Goal: Manage account settings

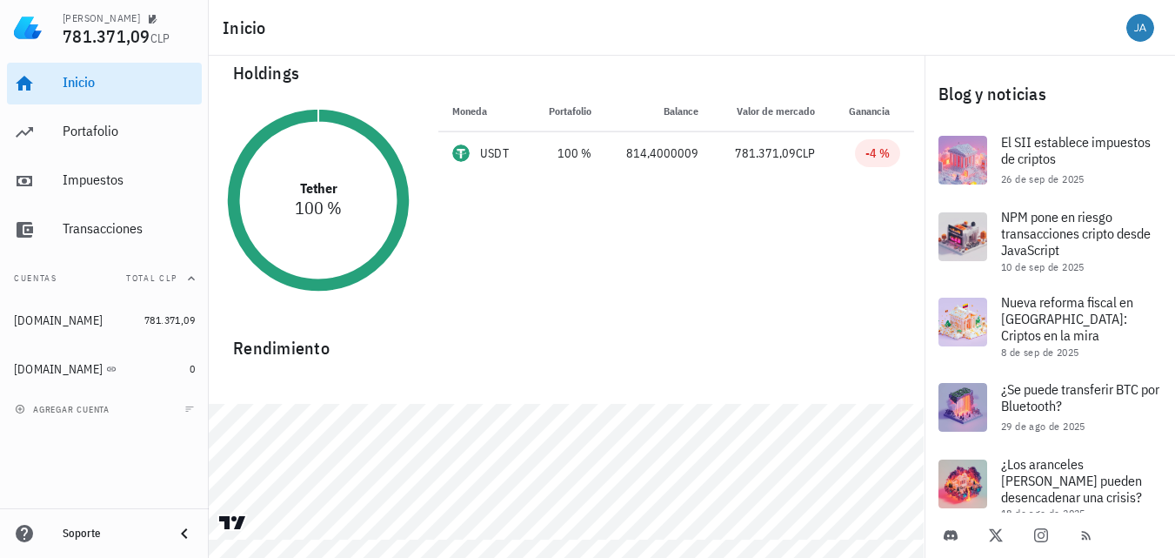
scroll to position [27, 0]
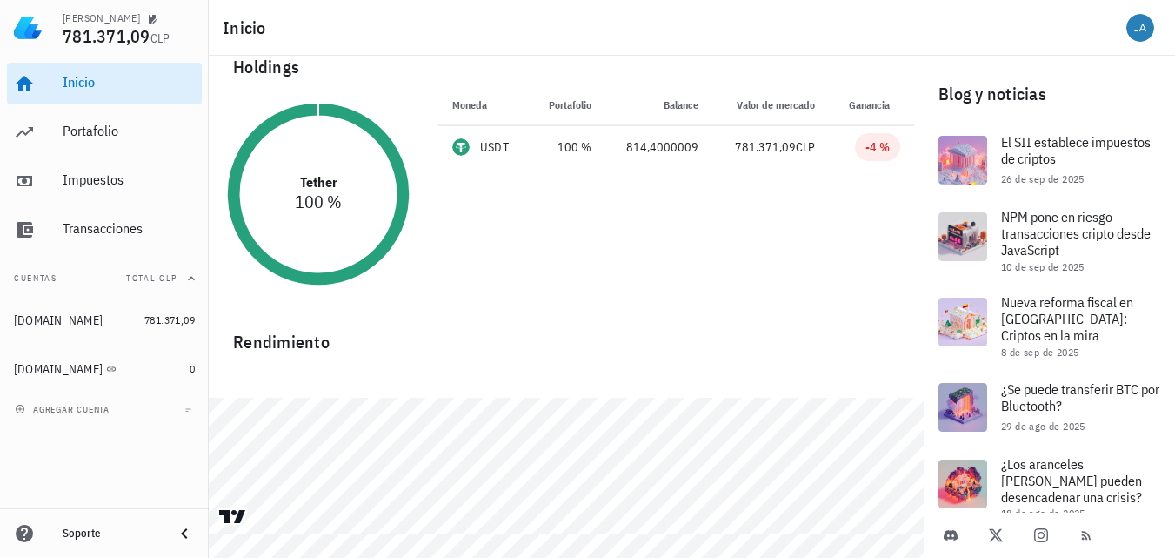
click at [124, 23] on div "JAIME" at bounding box center [129, 17] width 132 height 14
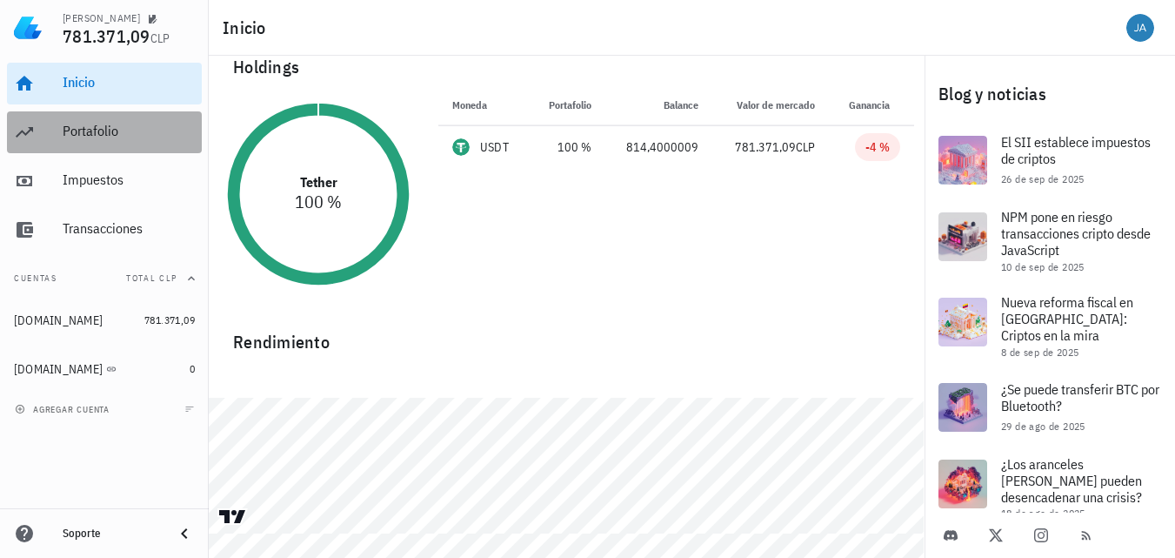
click at [90, 132] on div "Portafolio" at bounding box center [129, 131] width 132 height 17
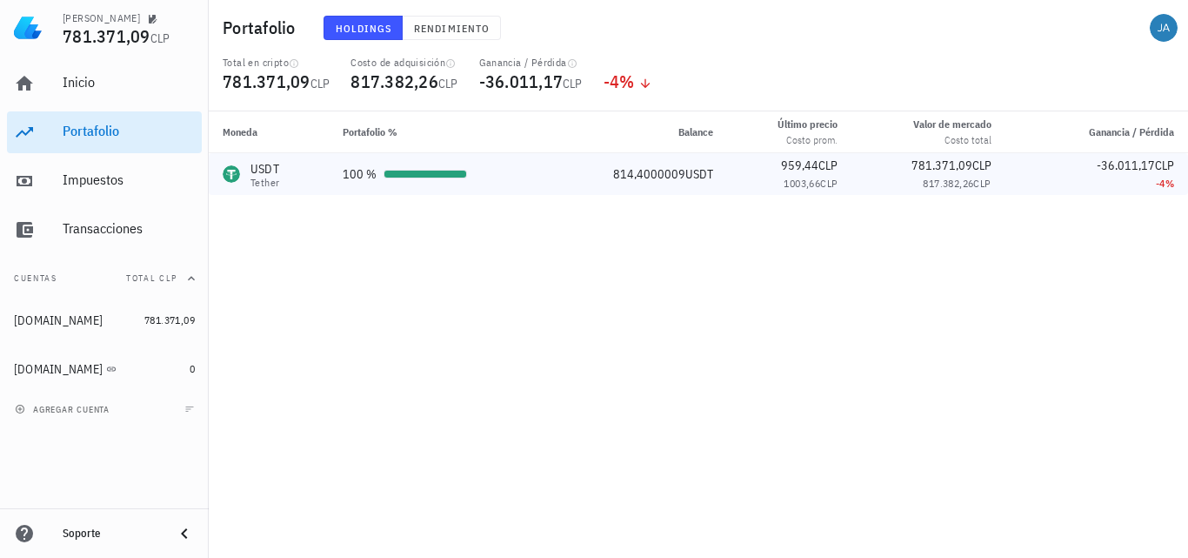
click at [265, 170] on div "USDT" at bounding box center [264, 168] width 29 height 17
click at [103, 186] on div "Impuestos" at bounding box center [129, 179] width 132 height 17
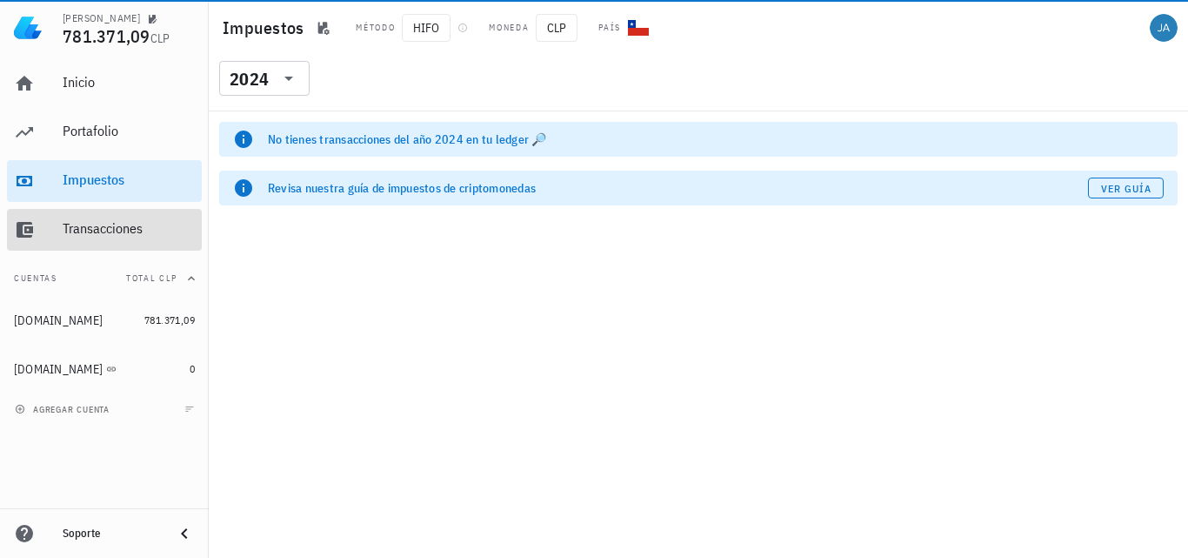
click at [99, 225] on div "Transacciones" at bounding box center [129, 228] width 132 height 17
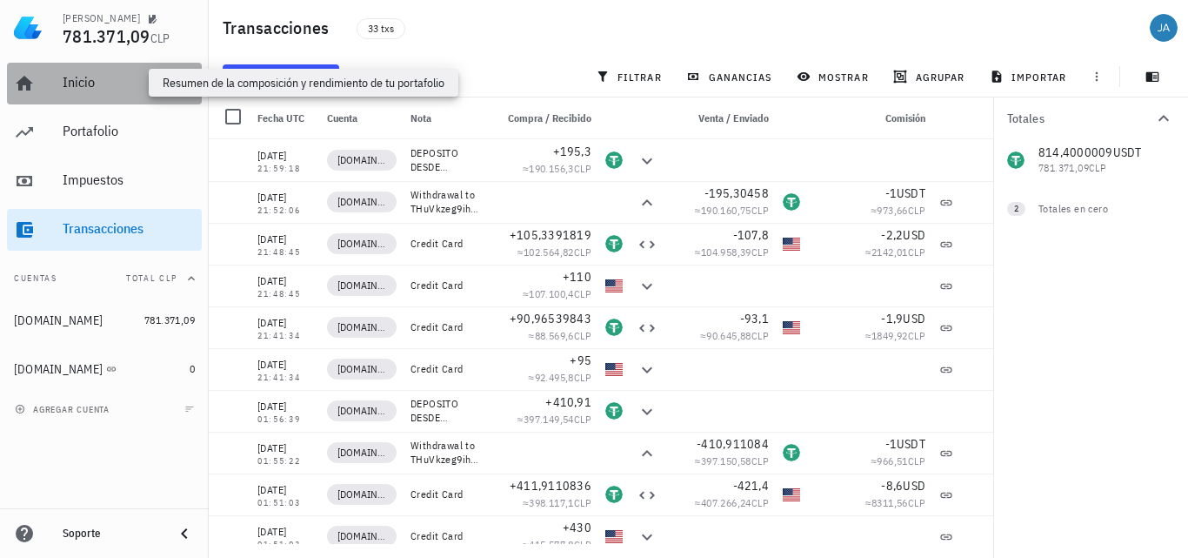
click at [87, 81] on div "Inicio" at bounding box center [129, 82] width 132 height 17
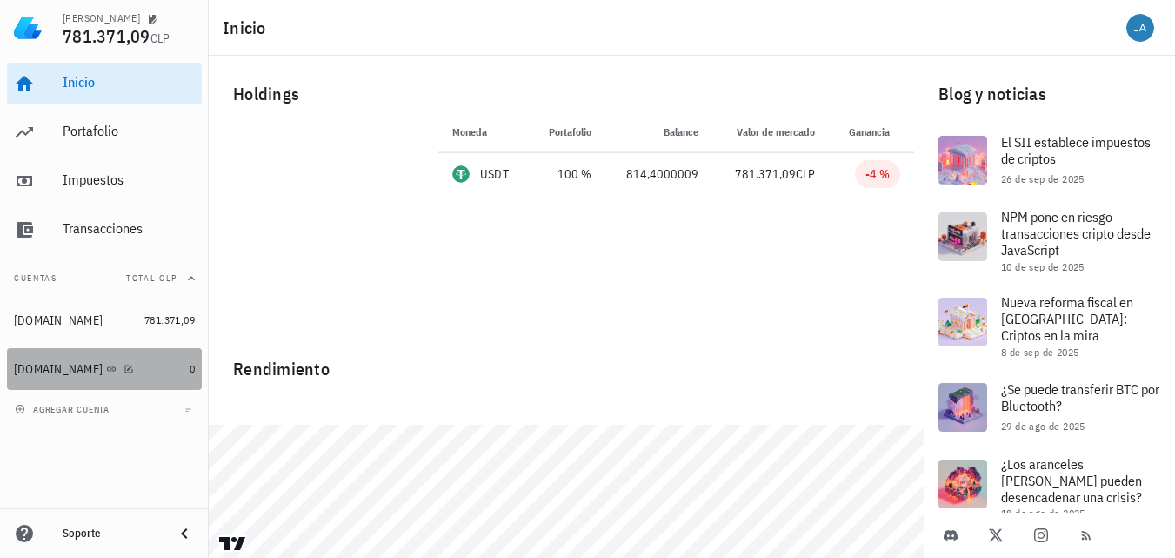
click at [61, 368] on div "BINANCE.COM" at bounding box center [58, 369] width 89 height 15
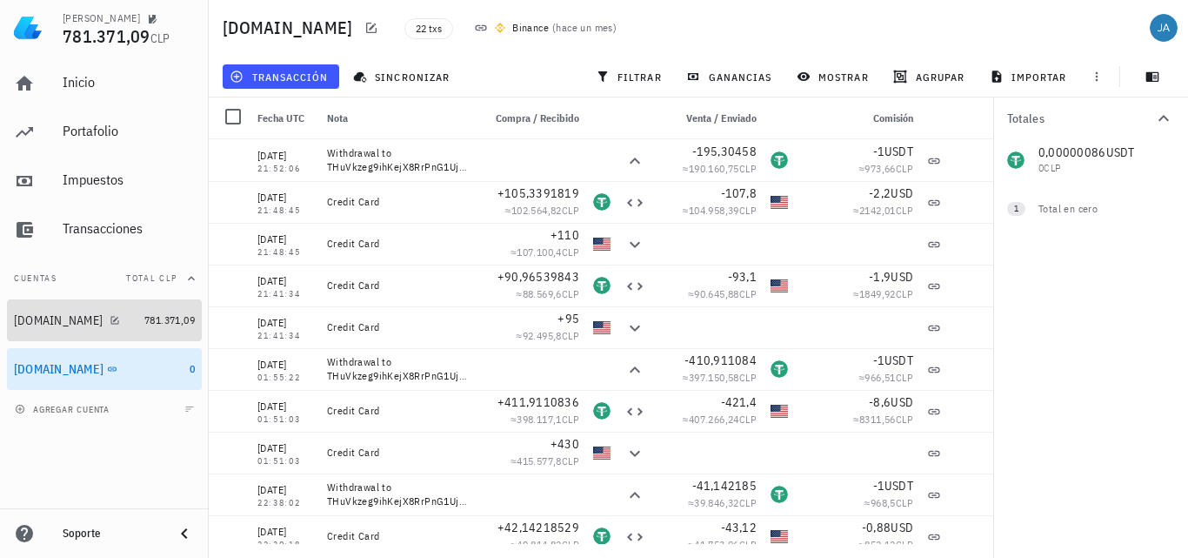
click at [62, 323] on div "KEYANB.COM" at bounding box center [58, 320] width 89 height 15
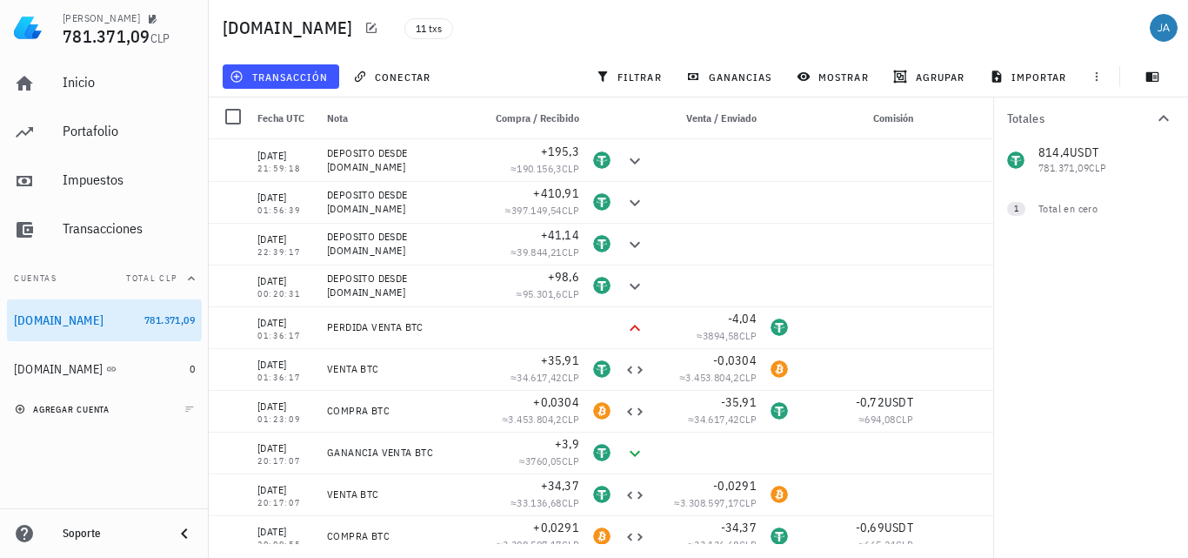
click at [89, 410] on span "agregar cuenta" at bounding box center [63, 409] width 91 height 11
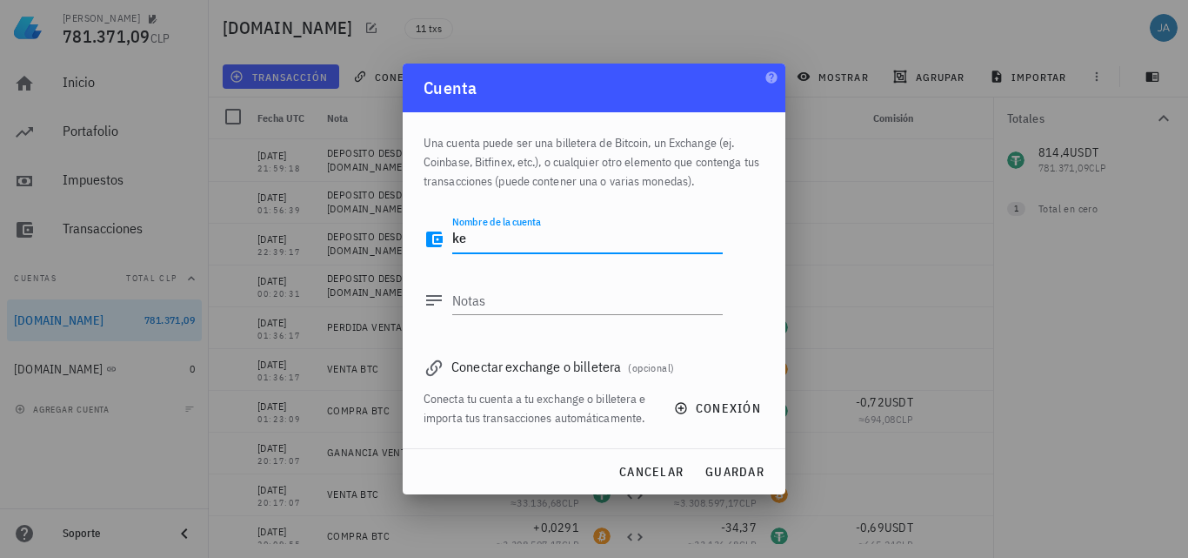
type textarea "k"
type textarea "i"
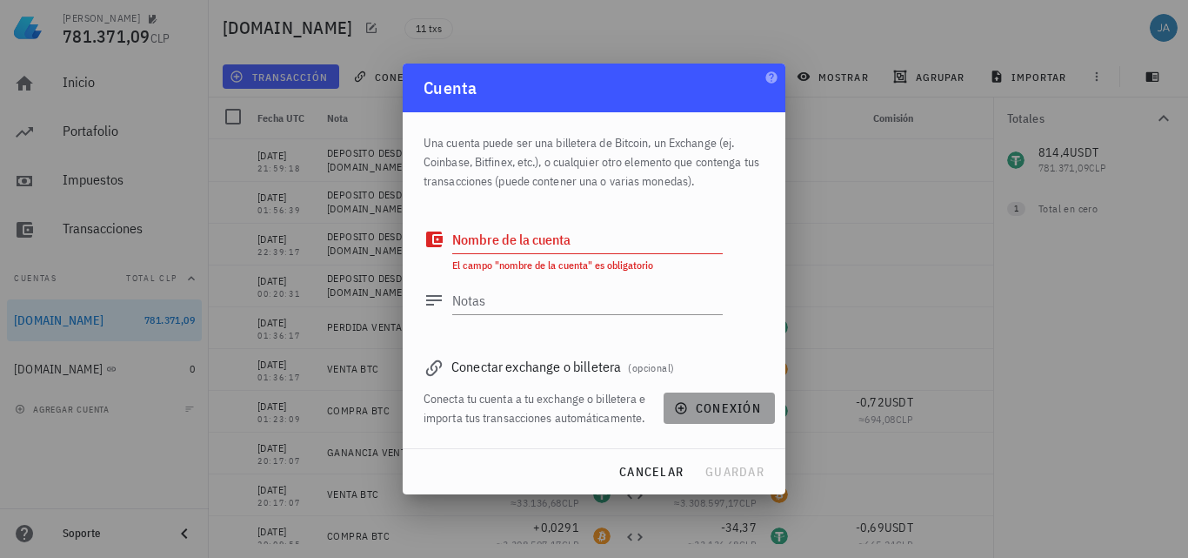
click at [749, 411] on span "conexión" at bounding box center [719, 408] width 83 height 16
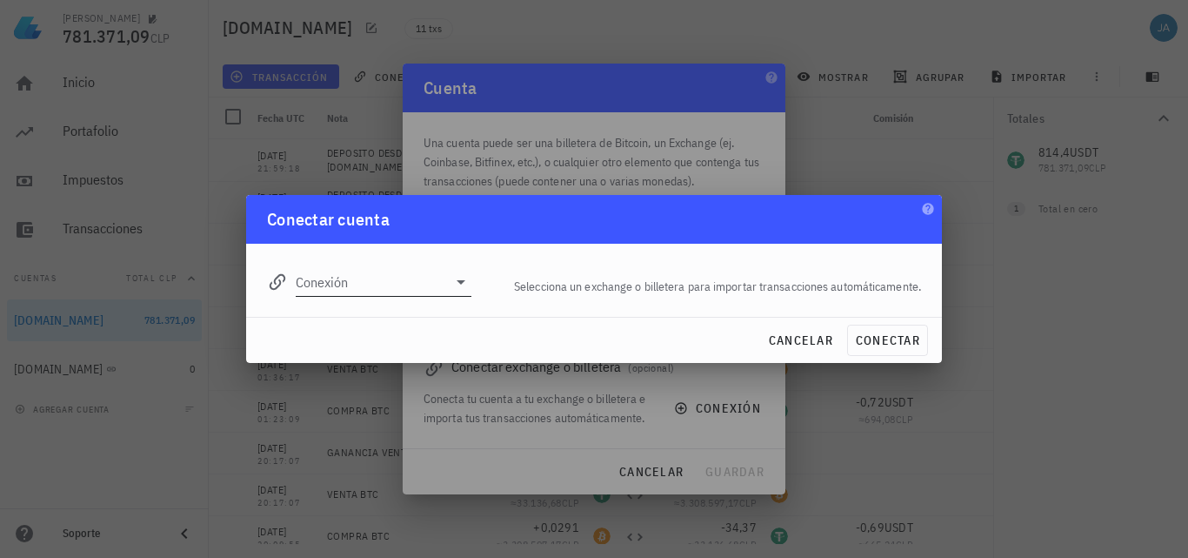
click at [460, 287] on icon at bounding box center [461, 281] width 21 height 21
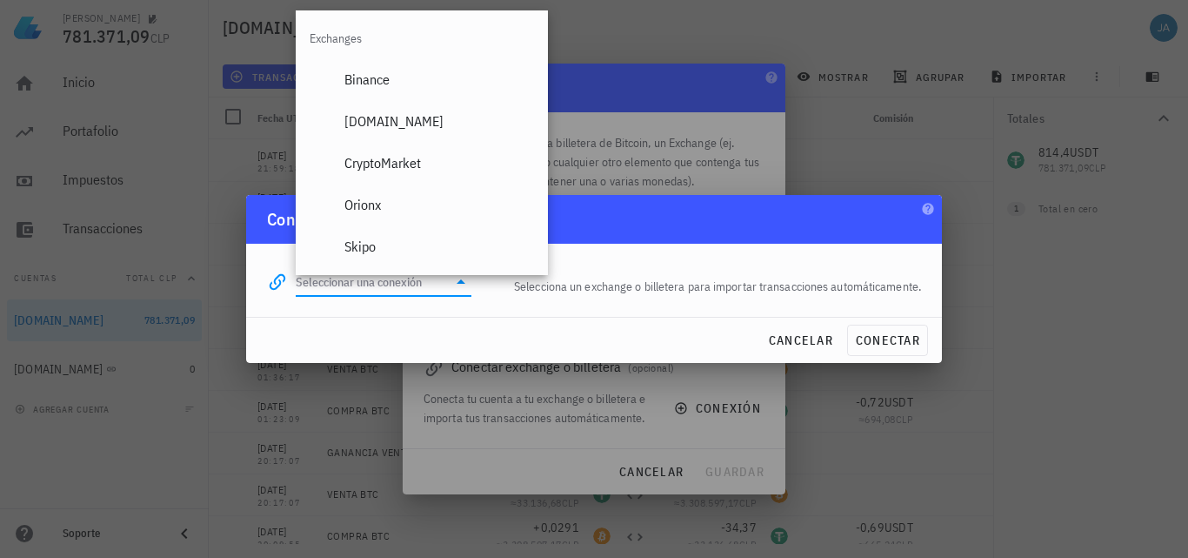
click at [460, 278] on icon at bounding box center [461, 281] width 21 height 21
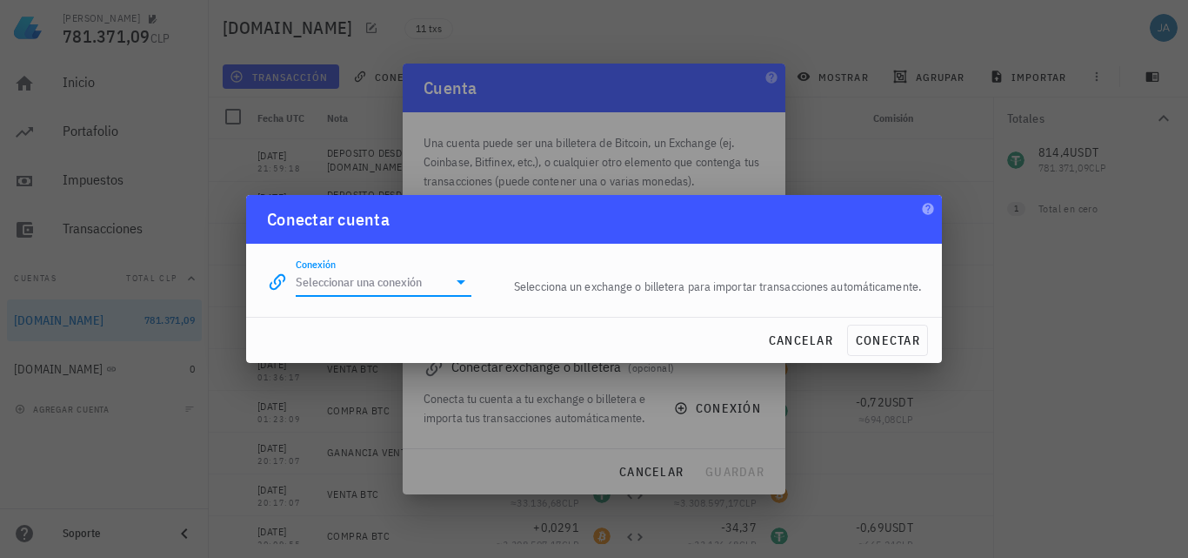
click at [460, 278] on icon at bounding box center [461, 281] width 21 height 21
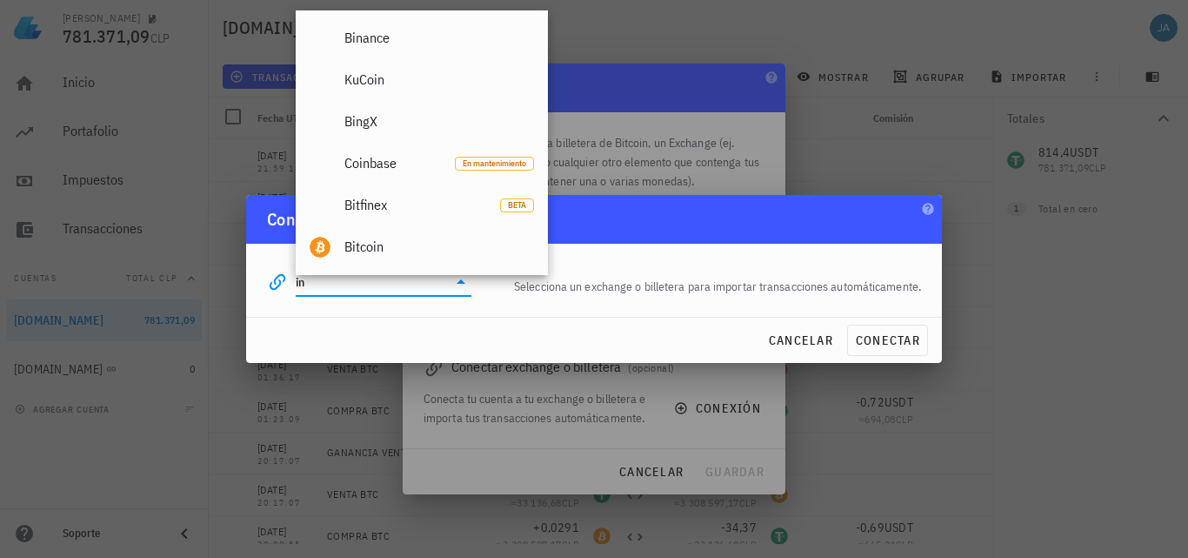
type input "i"
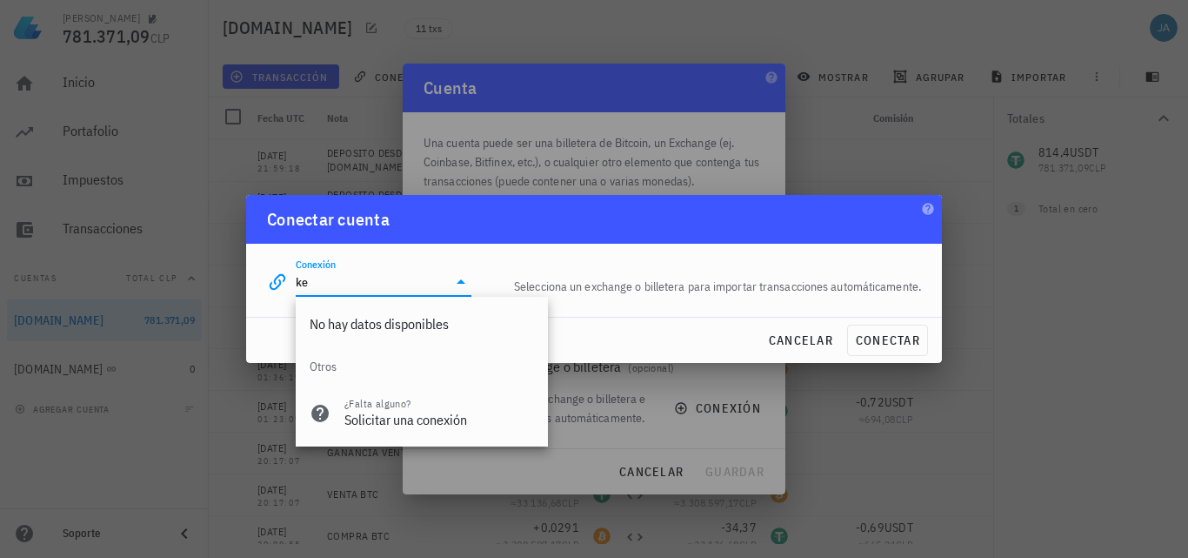
type input "k"
type input "r"
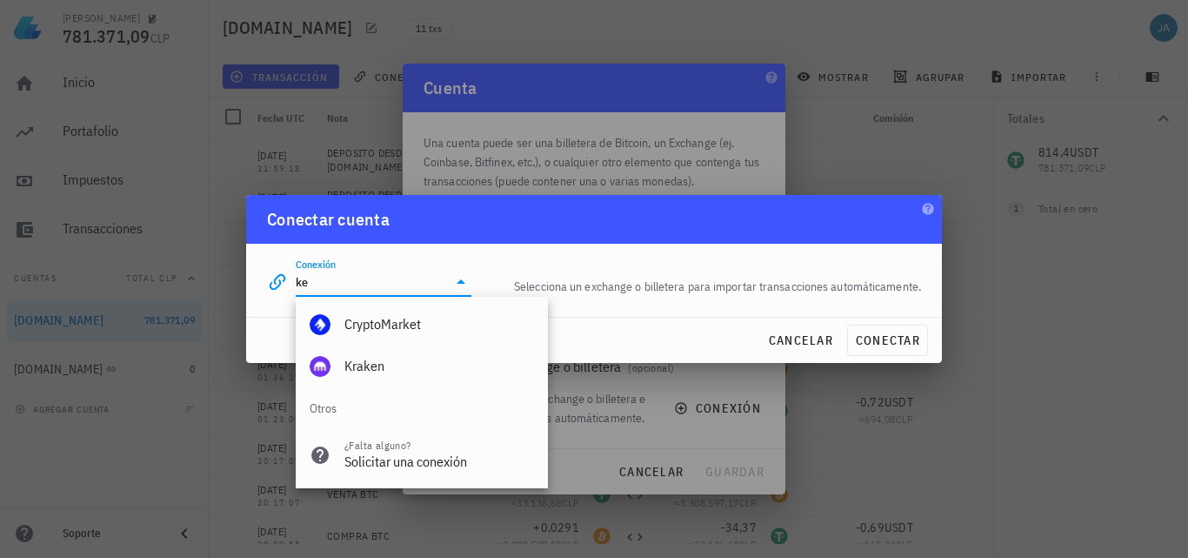
type input "k"
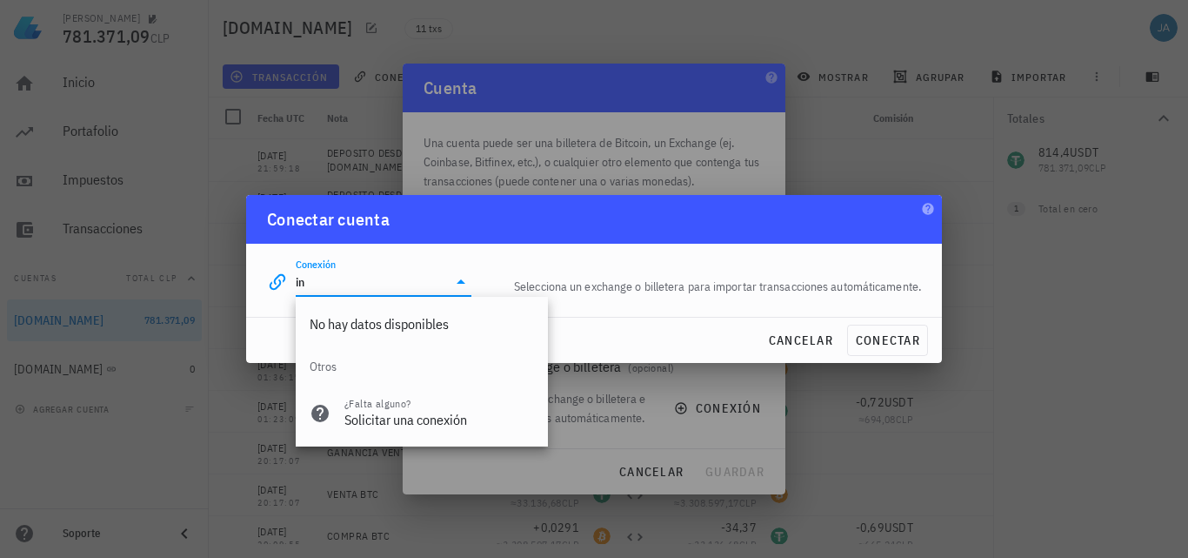
type input "i"
type input "e"
type input "xtb"
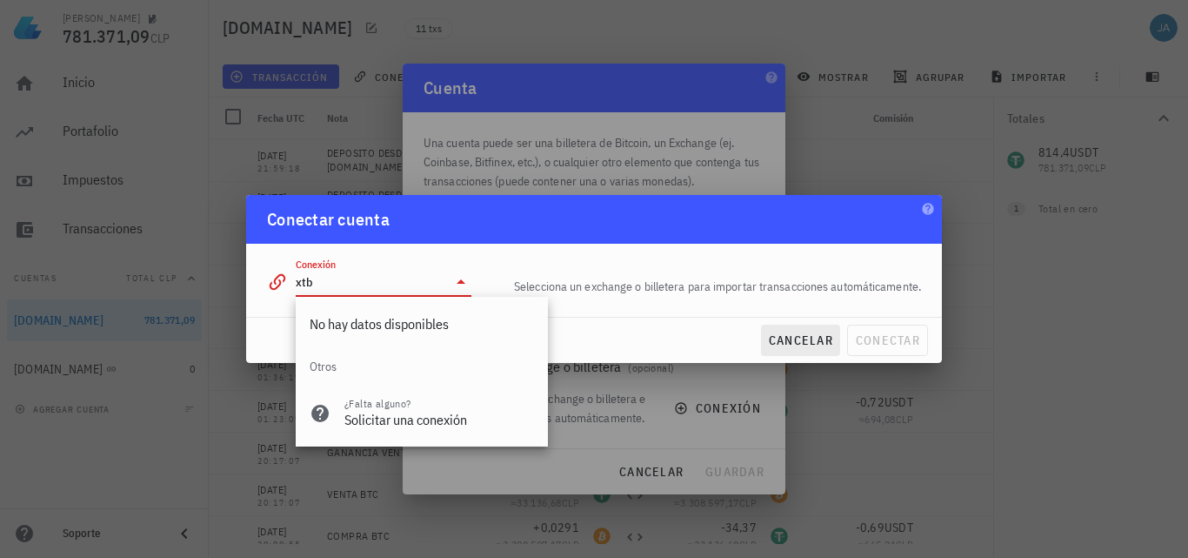
drag, startPoint x: 904, startPoint y: 337, endPoint x: 799, endPoint y: 333, distance: 104.4
click at [879, 371] on div "JAIME 781.371,09 CLP Inicio Portafolio Impuestos Transacciones Cuentas Total CL…" at bounding box center [594, 279] width 1188 height 558
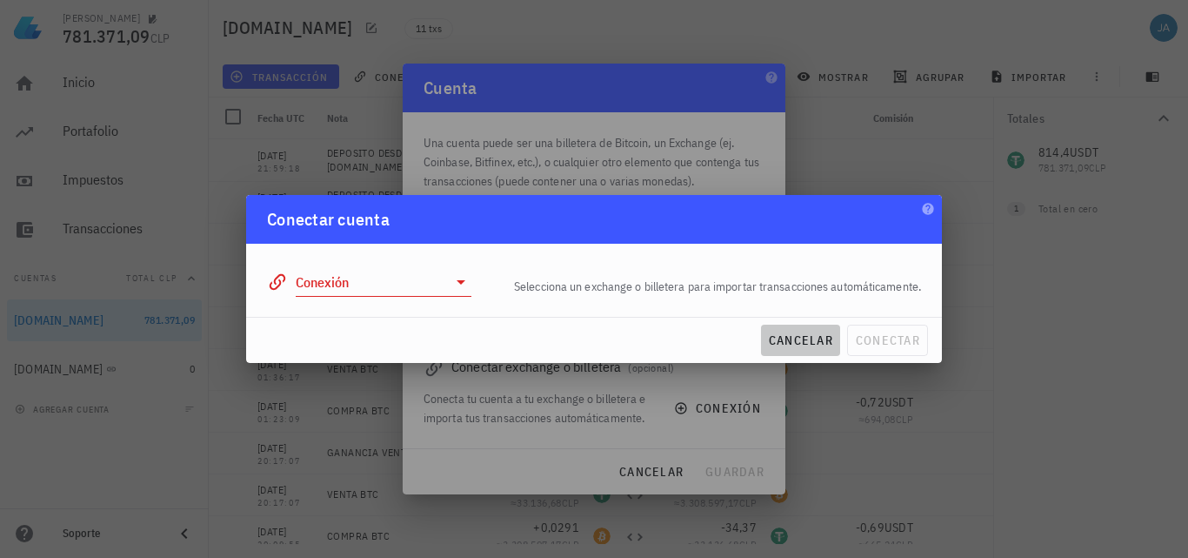
click at [798, 333] on span "cancelar" at bounding box center [800, 340] width 65 height 16
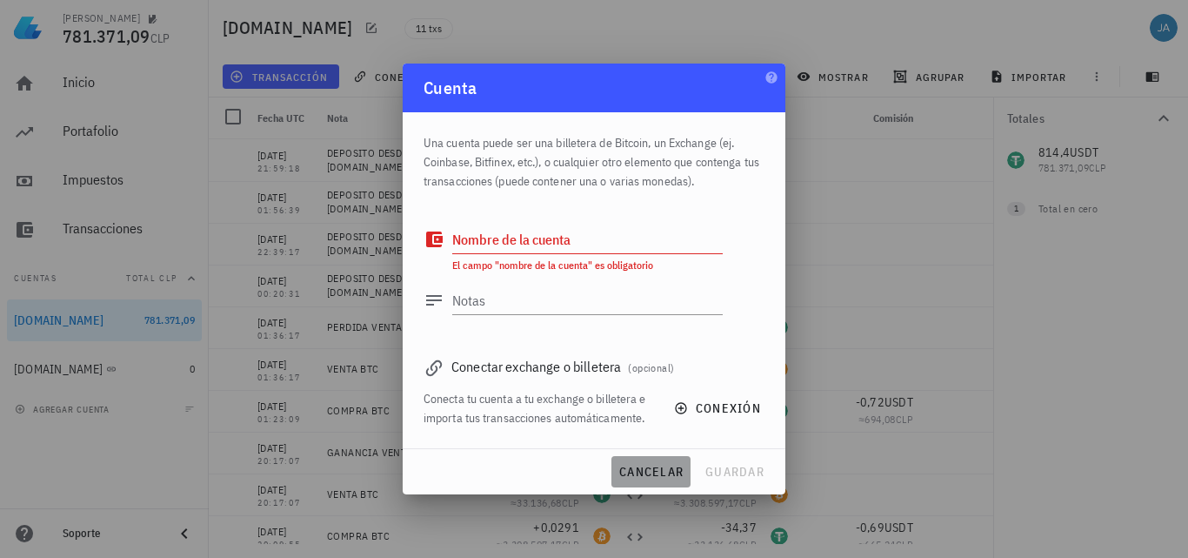
click at [618, 475] on span "cancelar" at bounding box center [650, 472] width 65 height 16
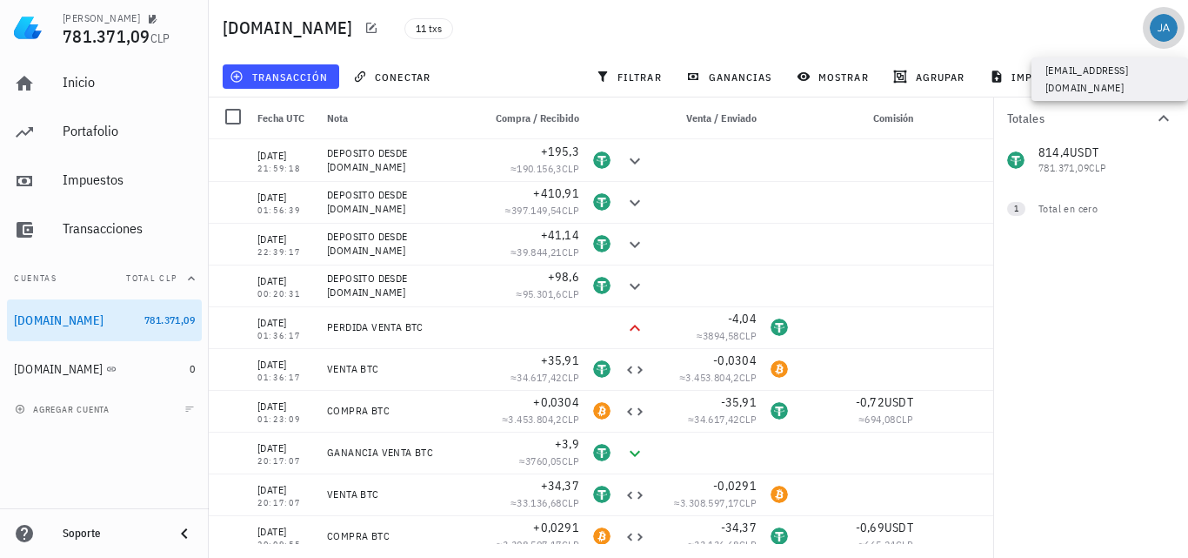
click at [1173, 33] on div "avatar" at bounding box center [1164, 28] width 28 height 28
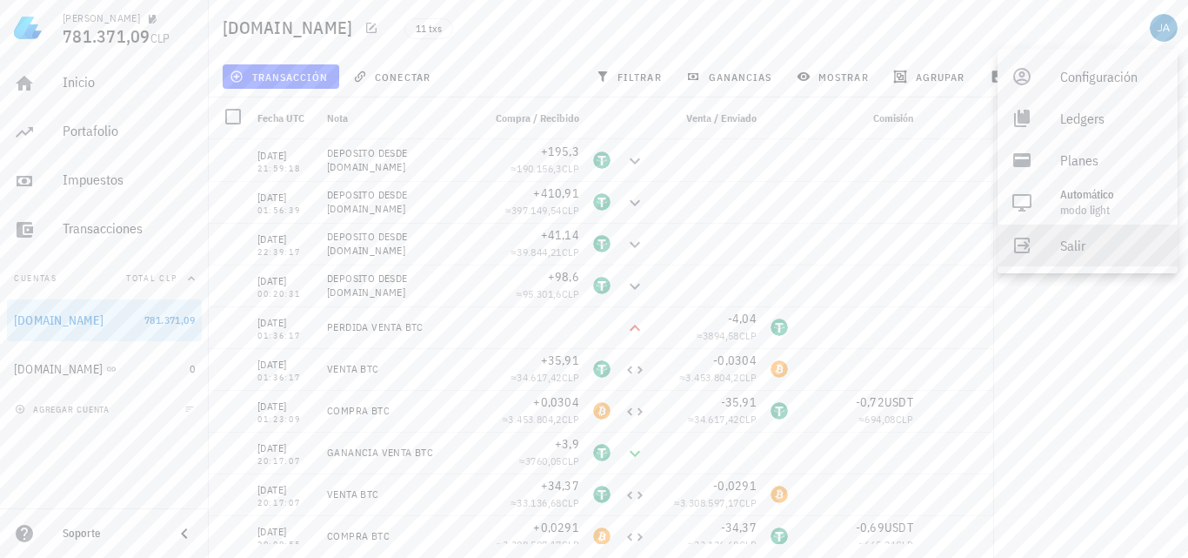
click at [1081, 257] on div "Salir" at bounding box center [1112, 245] width 104 height 35
